Goal: Information Seeking & Learning: Learn about a topic

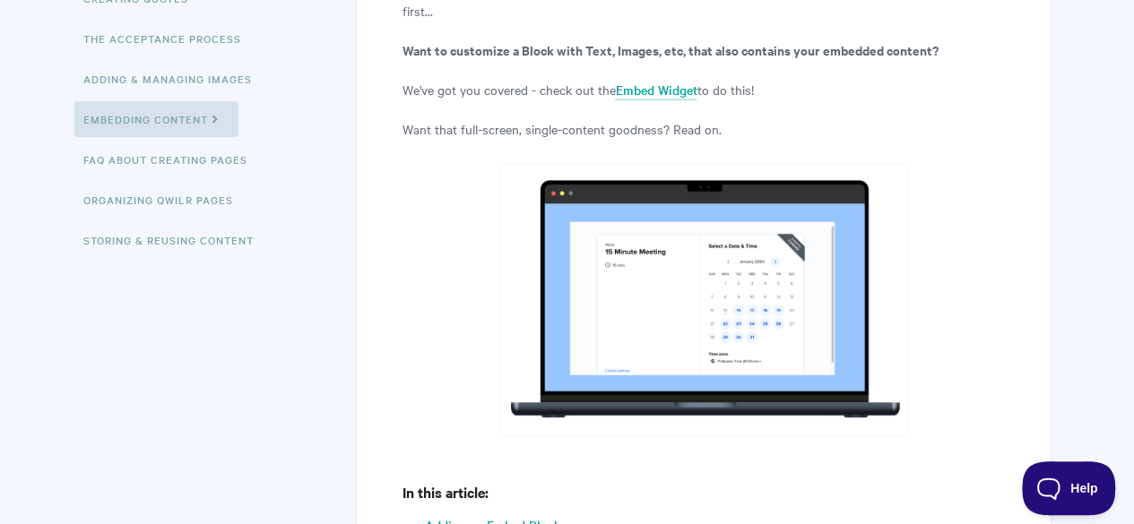
scroll to position [918, 0]
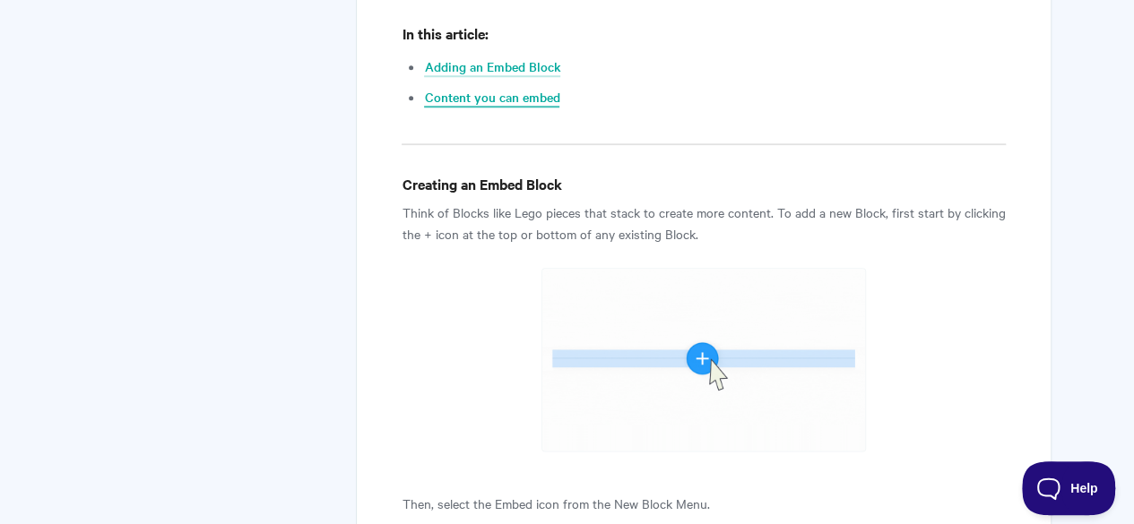
click at [529, 105] on link "Content you can embed" at bounding box center [491, 98] width 135 height 20
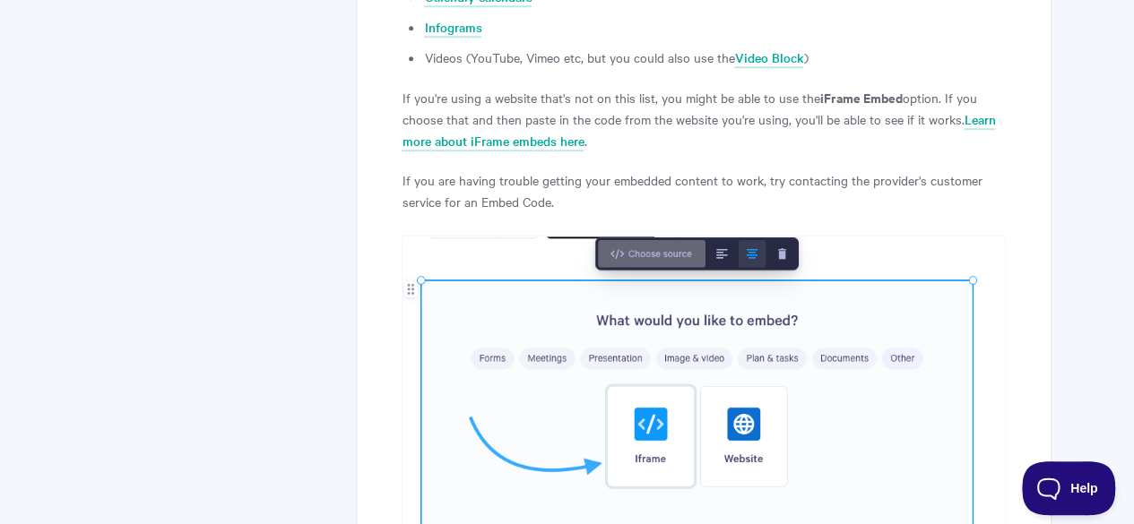
scroll to position [4099, 0]
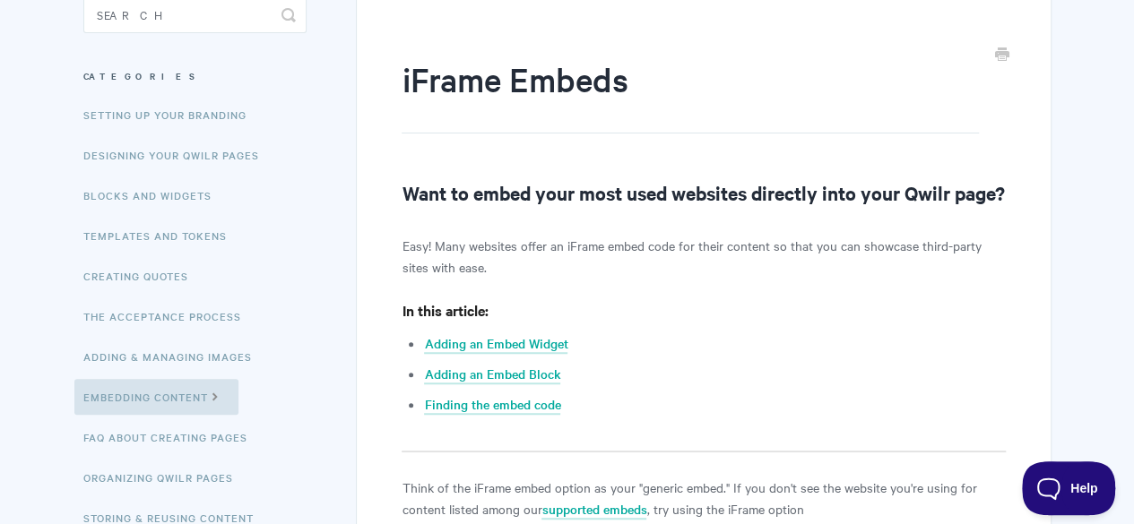
scroll to position [186, 0]
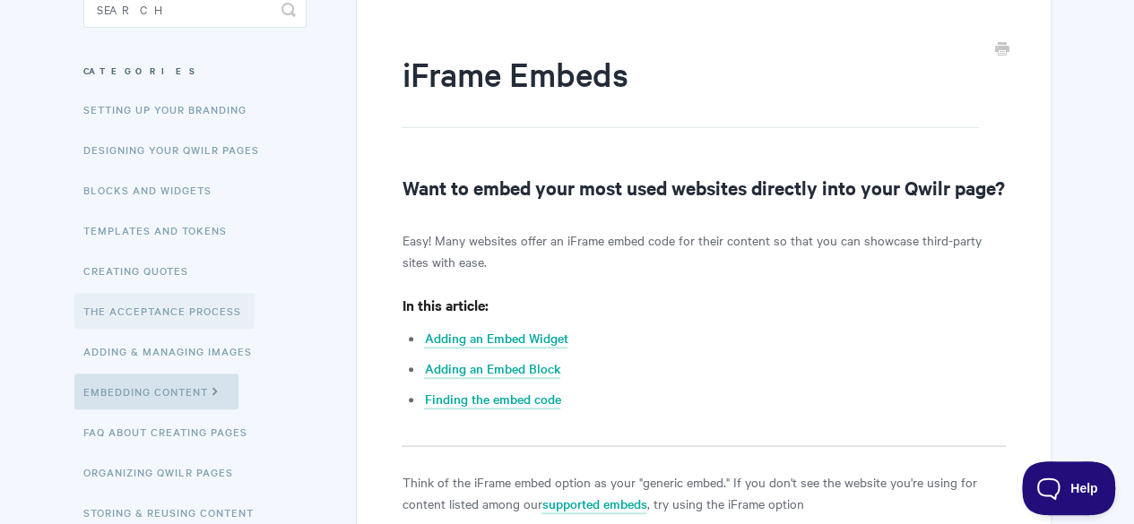
click at [181, 306] on link "The Acceptance Process" at bounding box center [164, 311] width 180 height 36
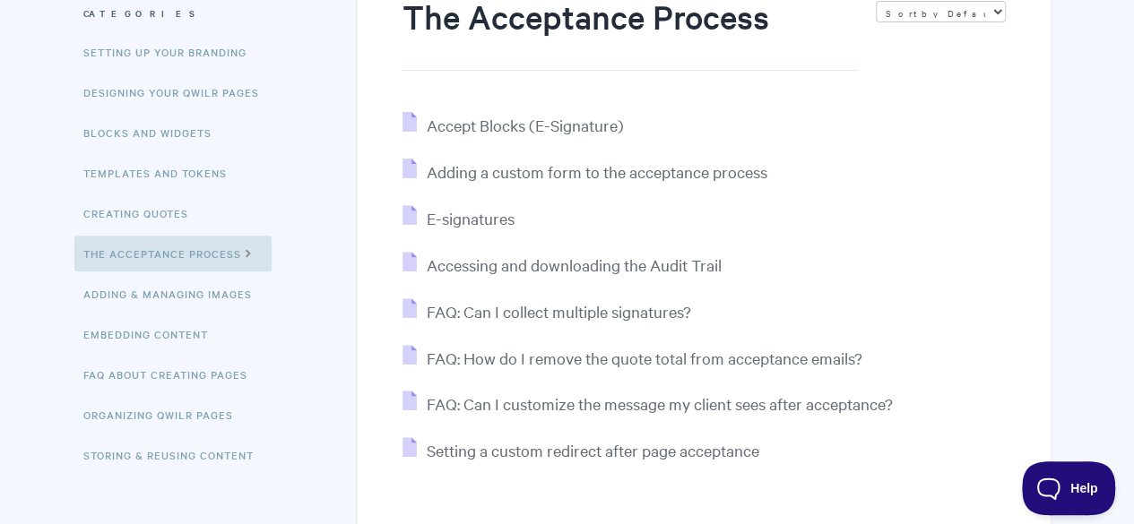
scroll to position [244, 0]
click at [184, 175] on link "Templates and Tokens" at bounding box center [157, 173] width 166 height 36
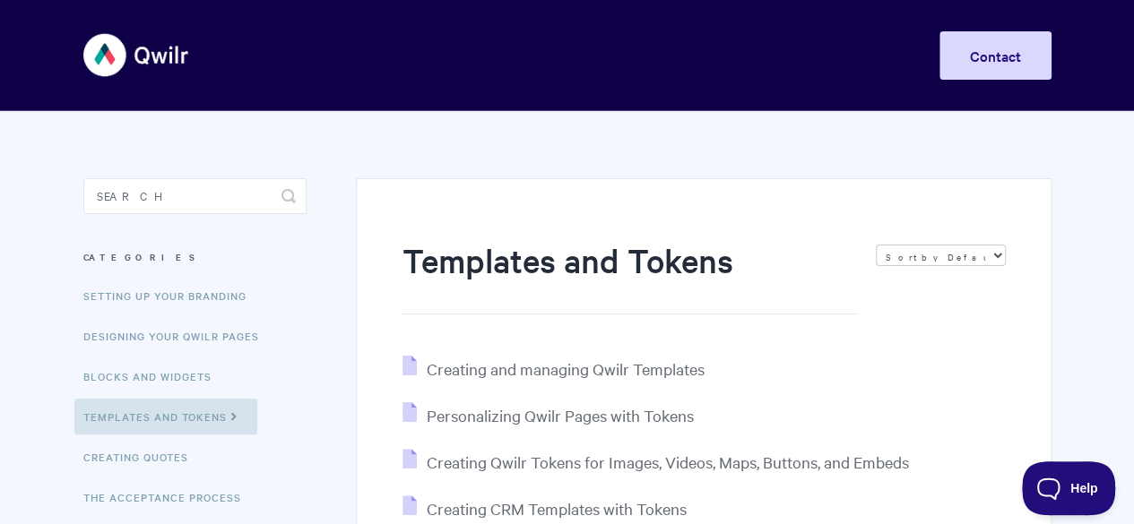
scroll to position [329, 0]
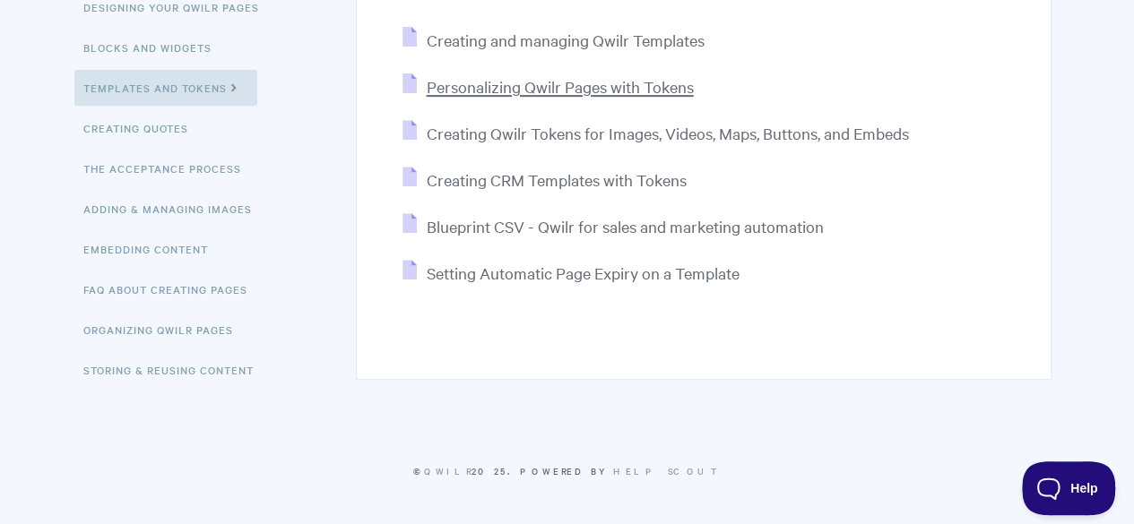
click at [626, 83] on span "Personalizing Qwilr Pages with Tokens" at bounding box center [559, 86] width 267 height 21
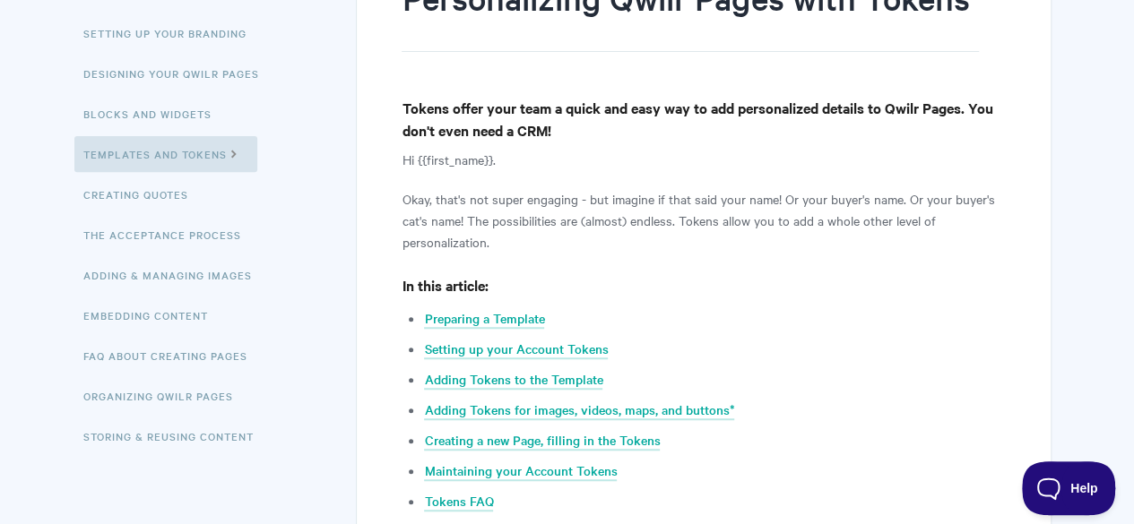
scroll to position [249, 0]
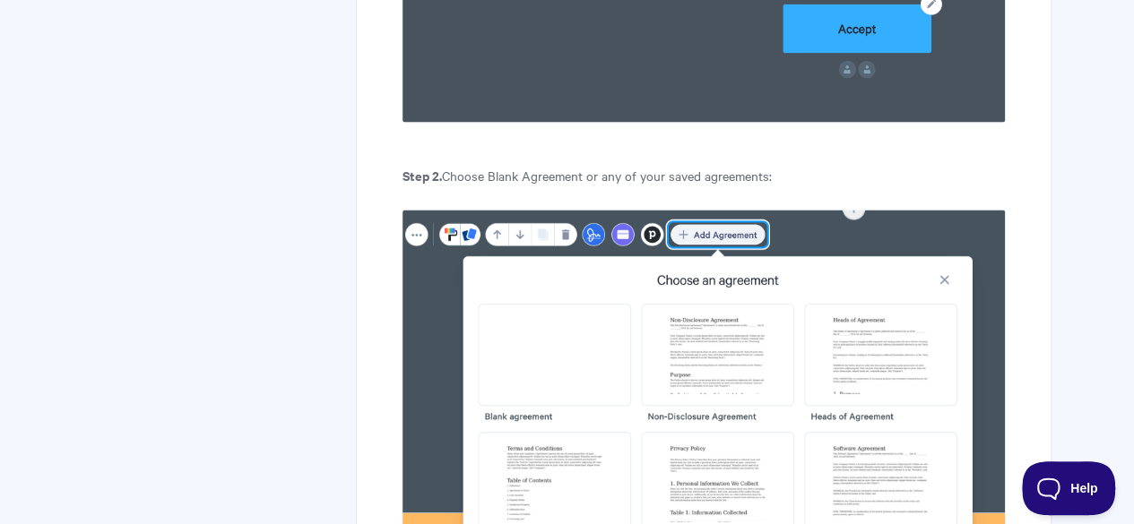
scroll to position [1685, 0]
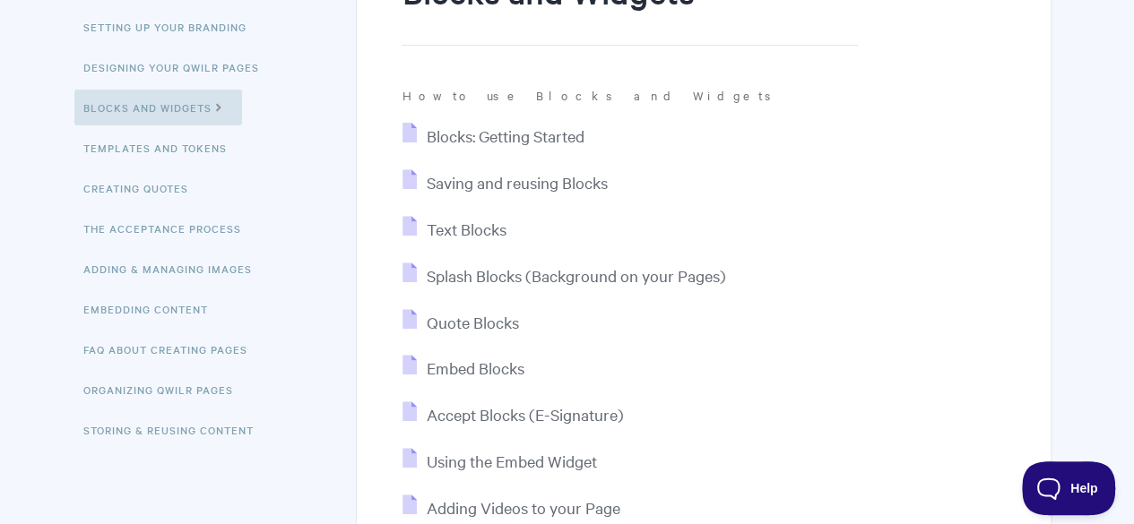
scroll to position [272, 0]
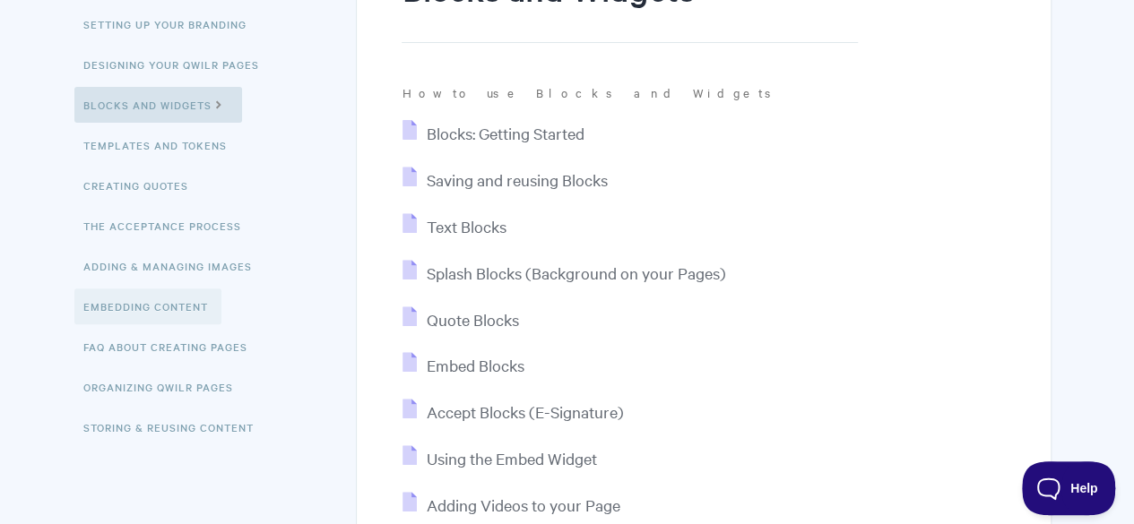
click at [172, 307] on link "Embedding Content" at bounding box center [147, 307] width 147 height 36
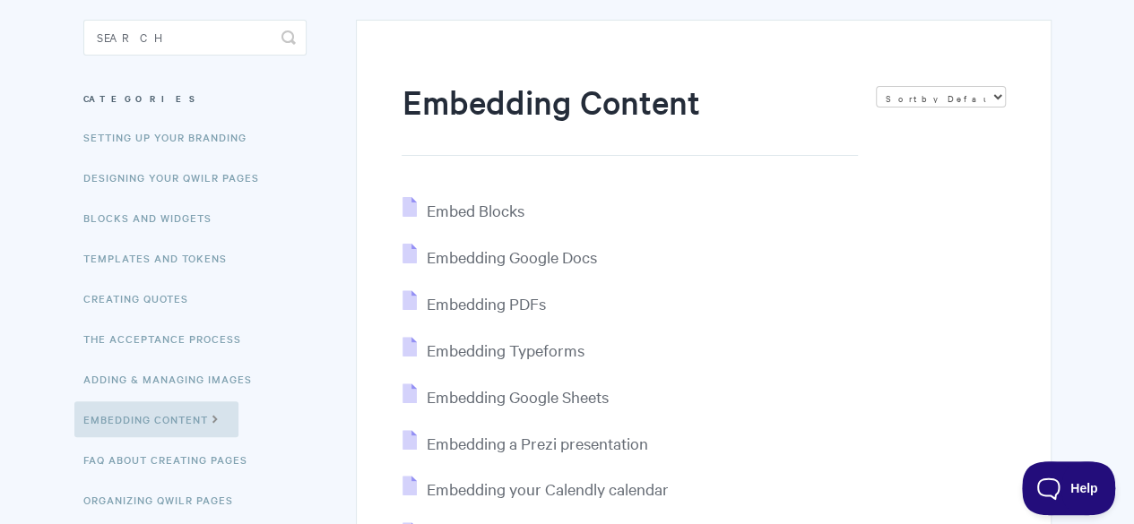
scroll to position [144, 0]
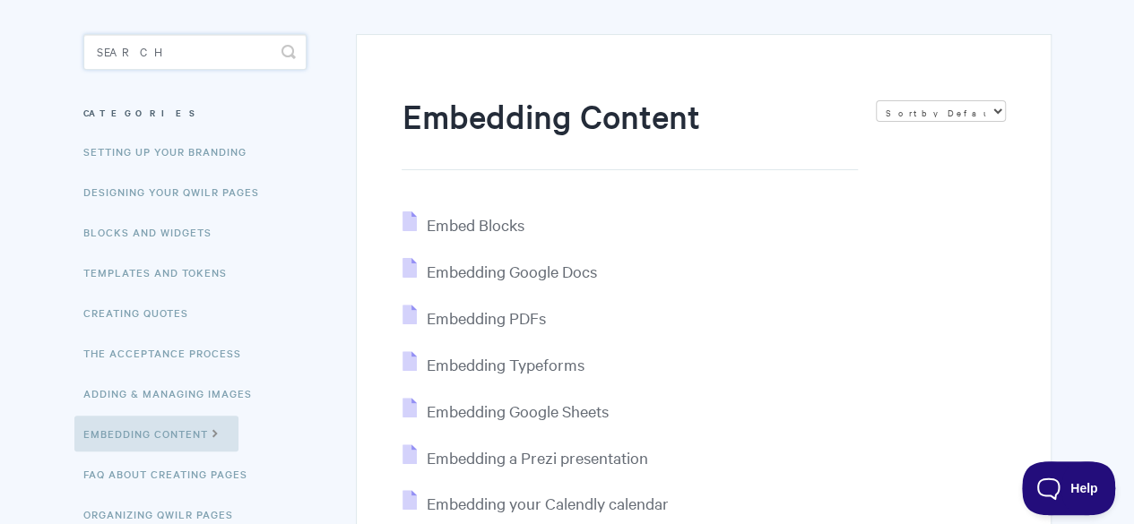
click at [163, 40] on input "Search" at bounding box center [194, 52] width 223 height 36
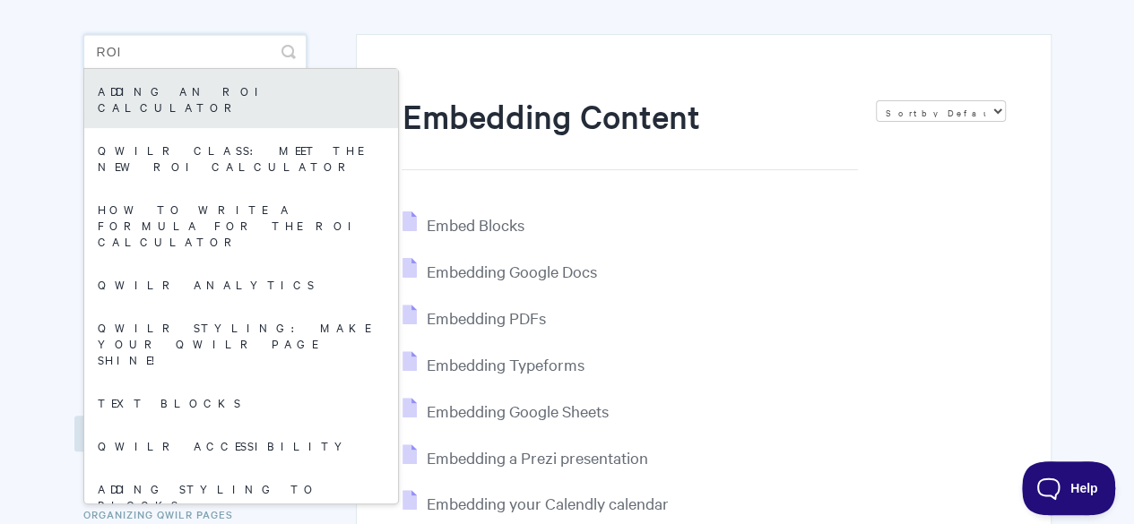
type input "roi"
click at [166, 78] on link "Adding an ROI calculator" at bounding box center [241, 98] width 314 height 59
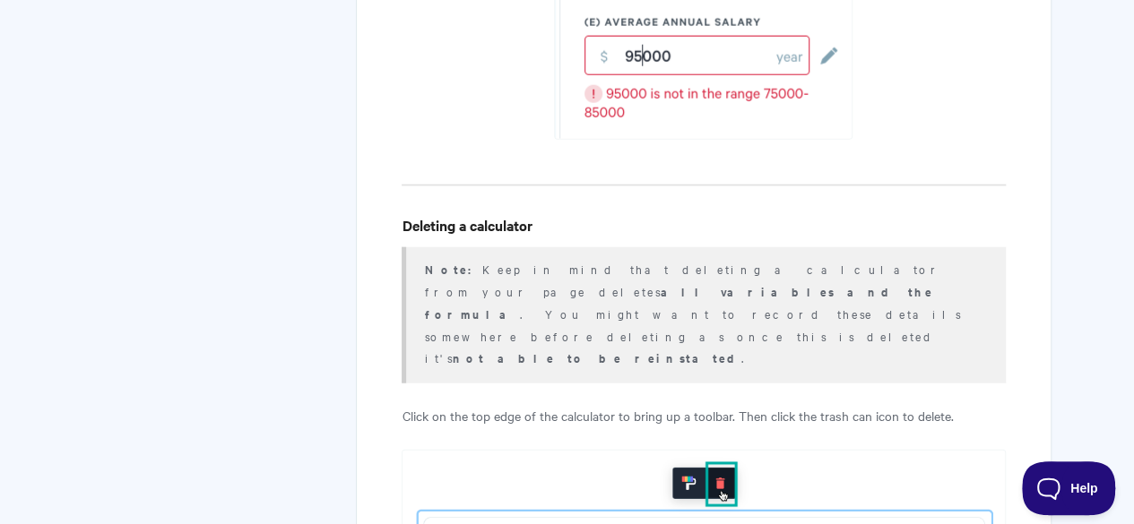
scroll to position [12390, 0]
